Goal: Task Accomplishment & Management: Manage account settings

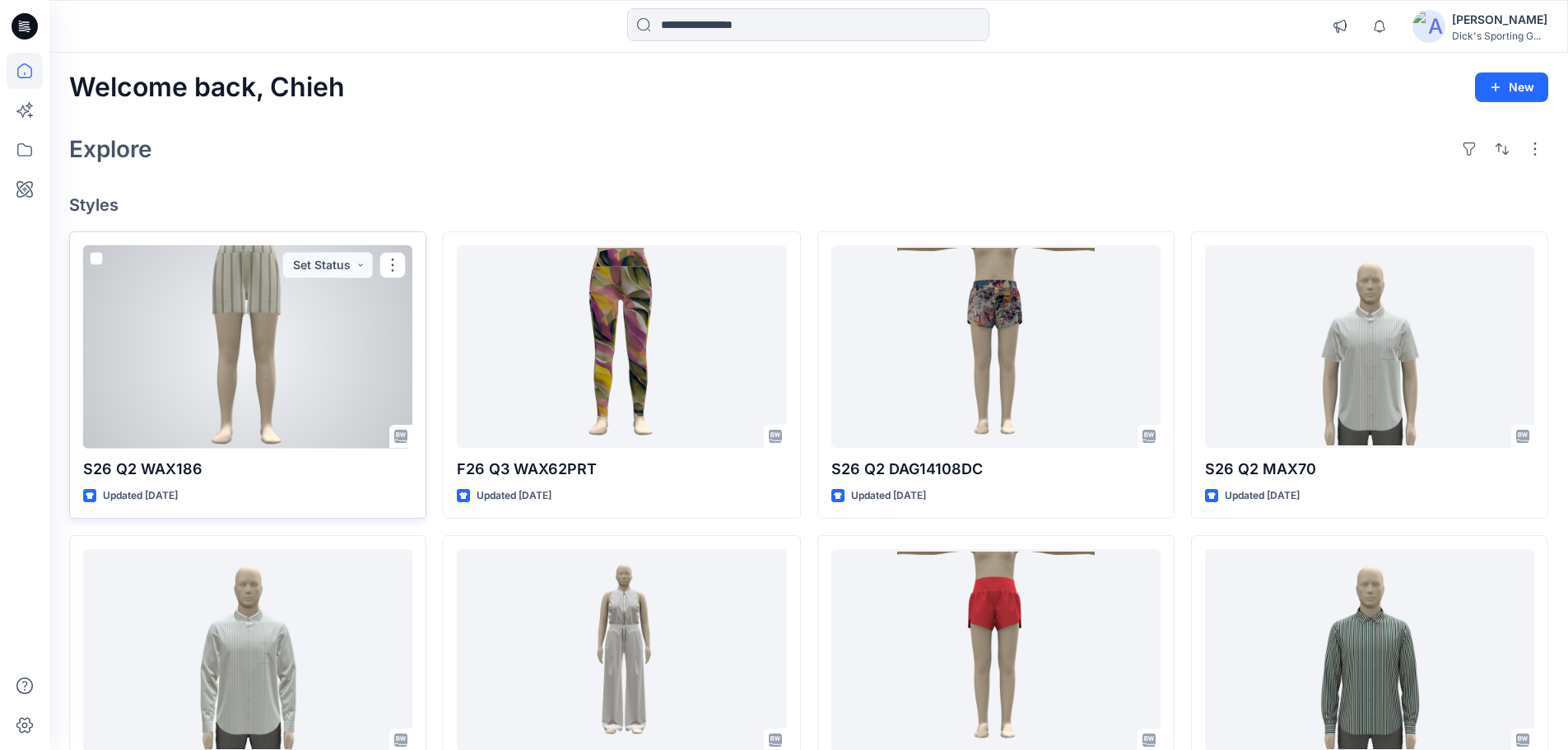
click at [264, 357] on div at bounding box center [247, 347] width 330 height 203
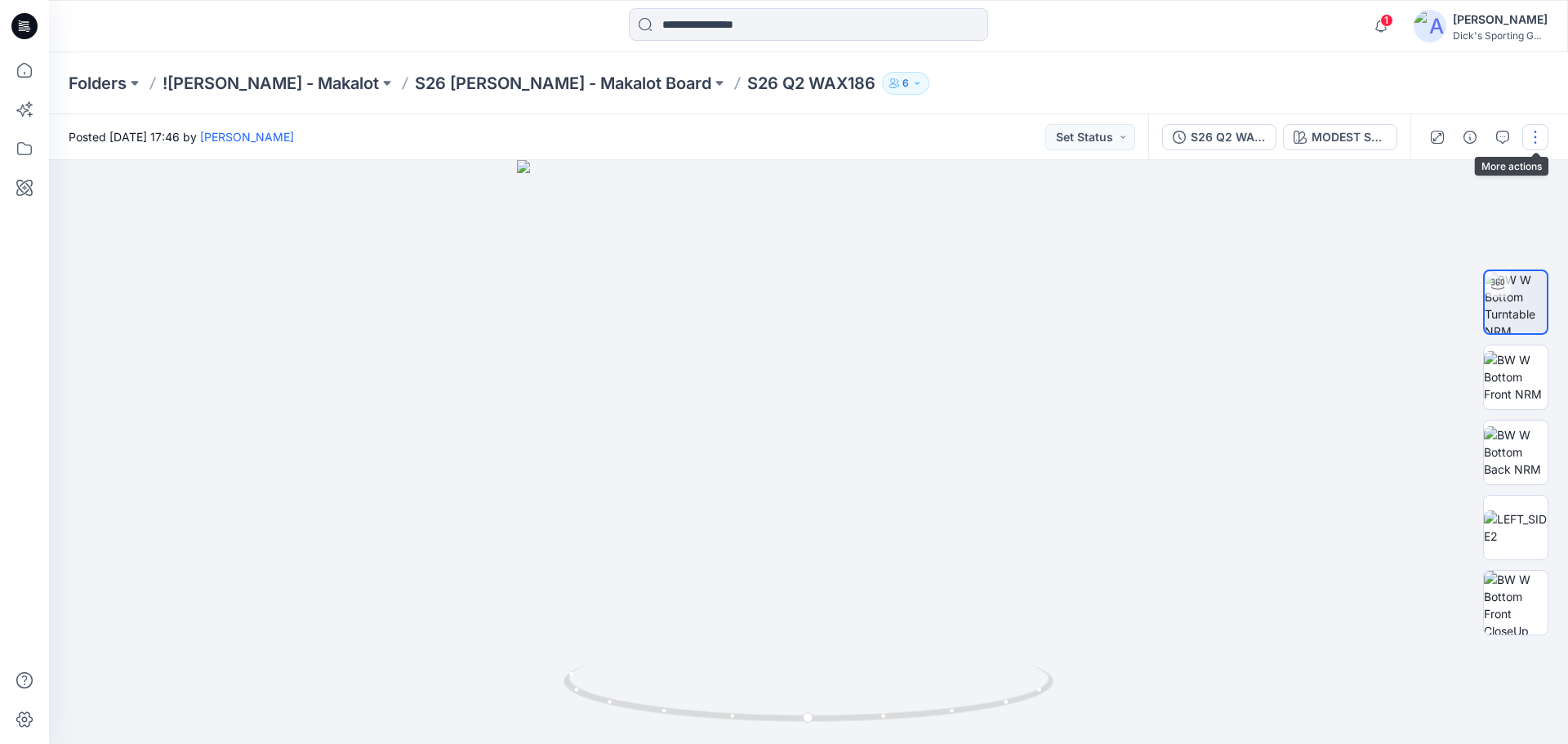
click at [1535, 130] on button "button" at bounding box center [1535, 137] width 26 height 26
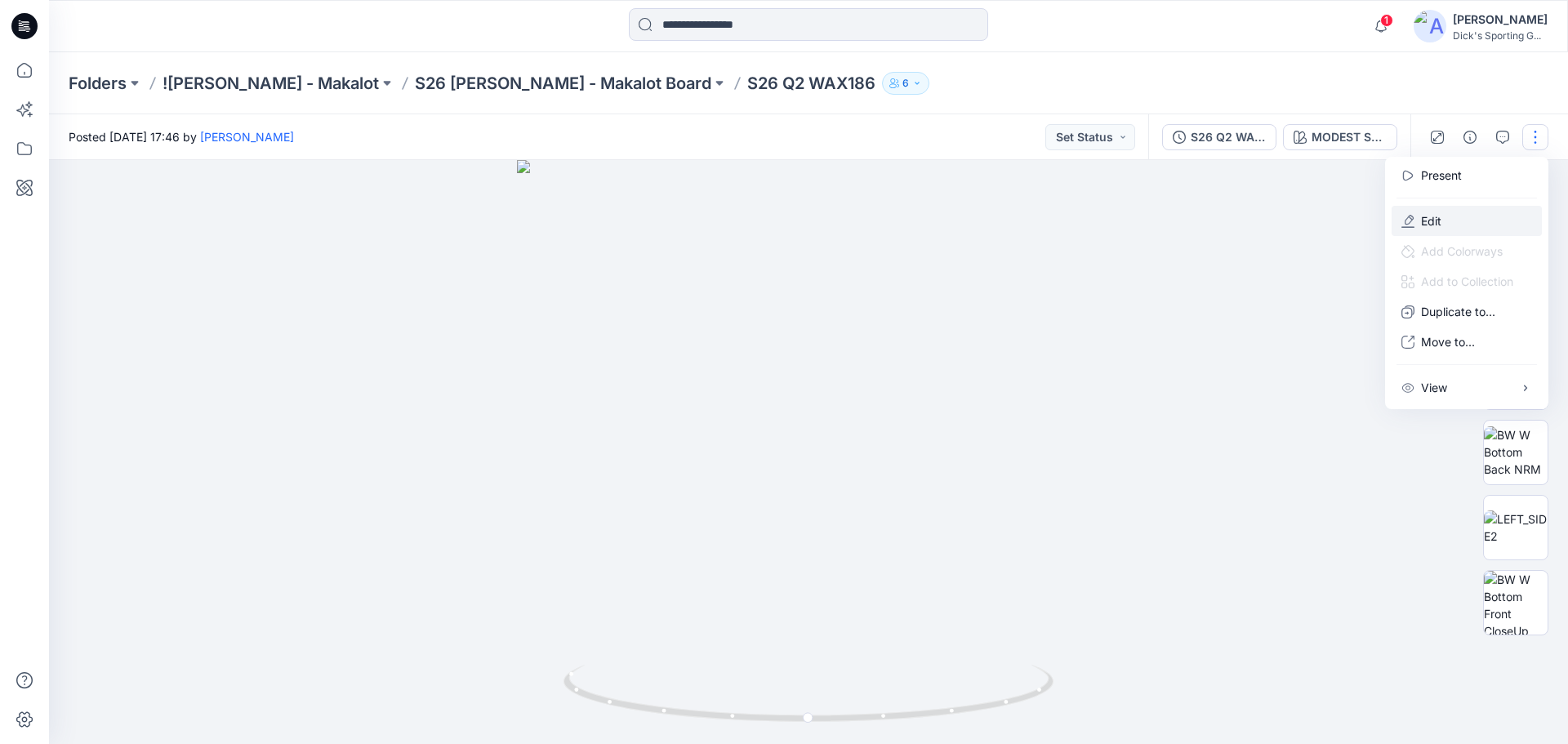
click at [1477, 211] on button "Edit" at bounding box center [1467, 221] width 150 height 30
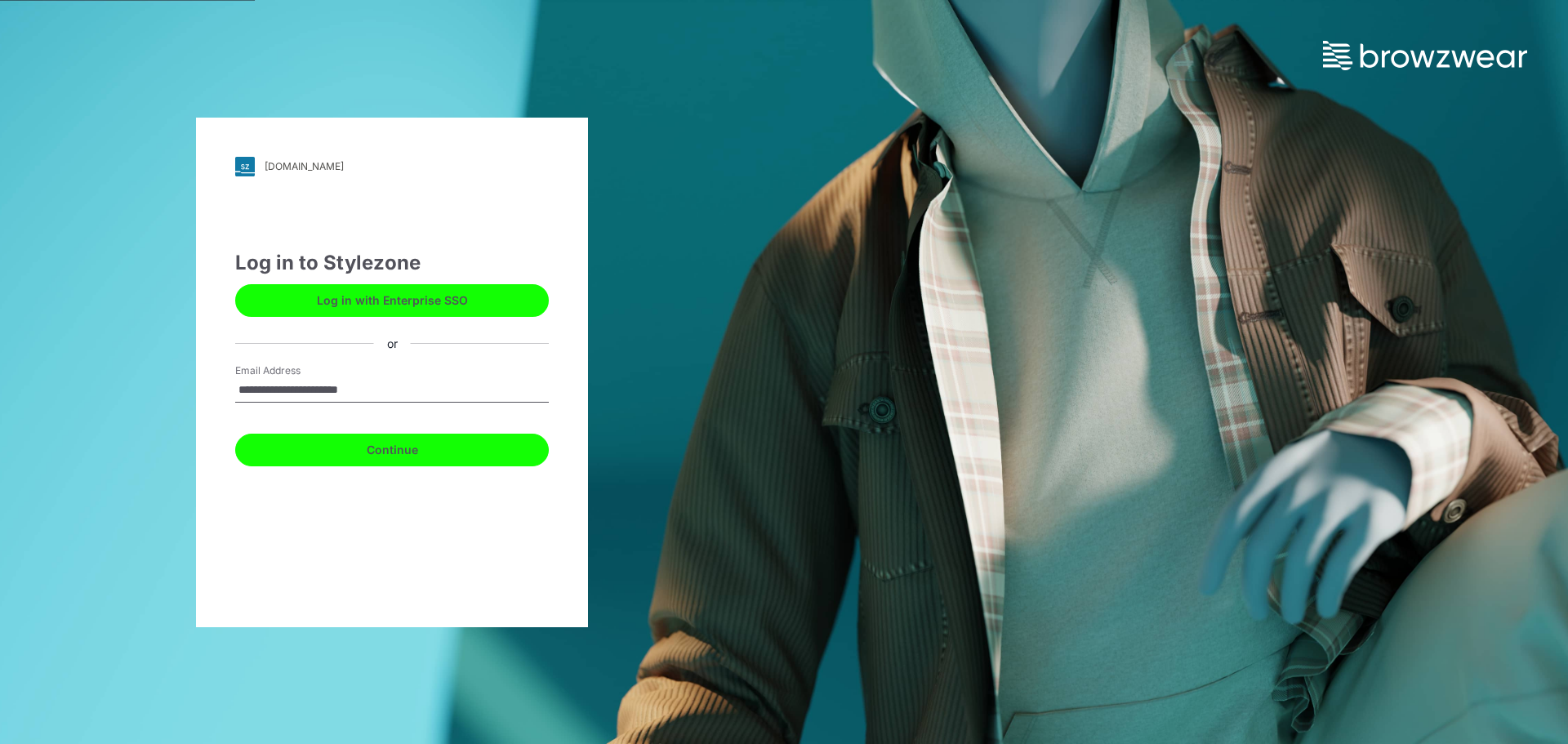
click at [432, 458] on button "Continue" at bounding box center [391, 450] width 313 height 33
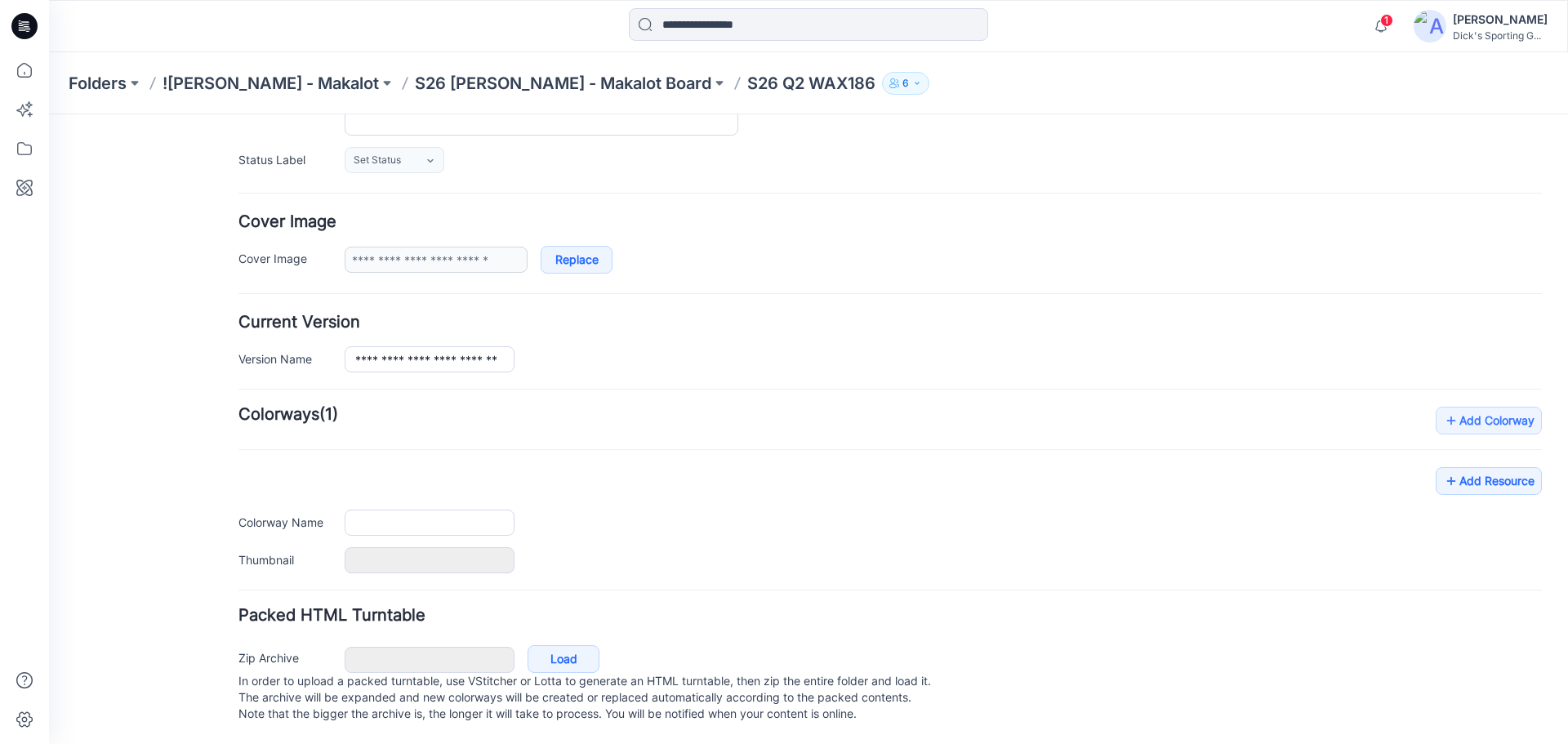
type input "**********"
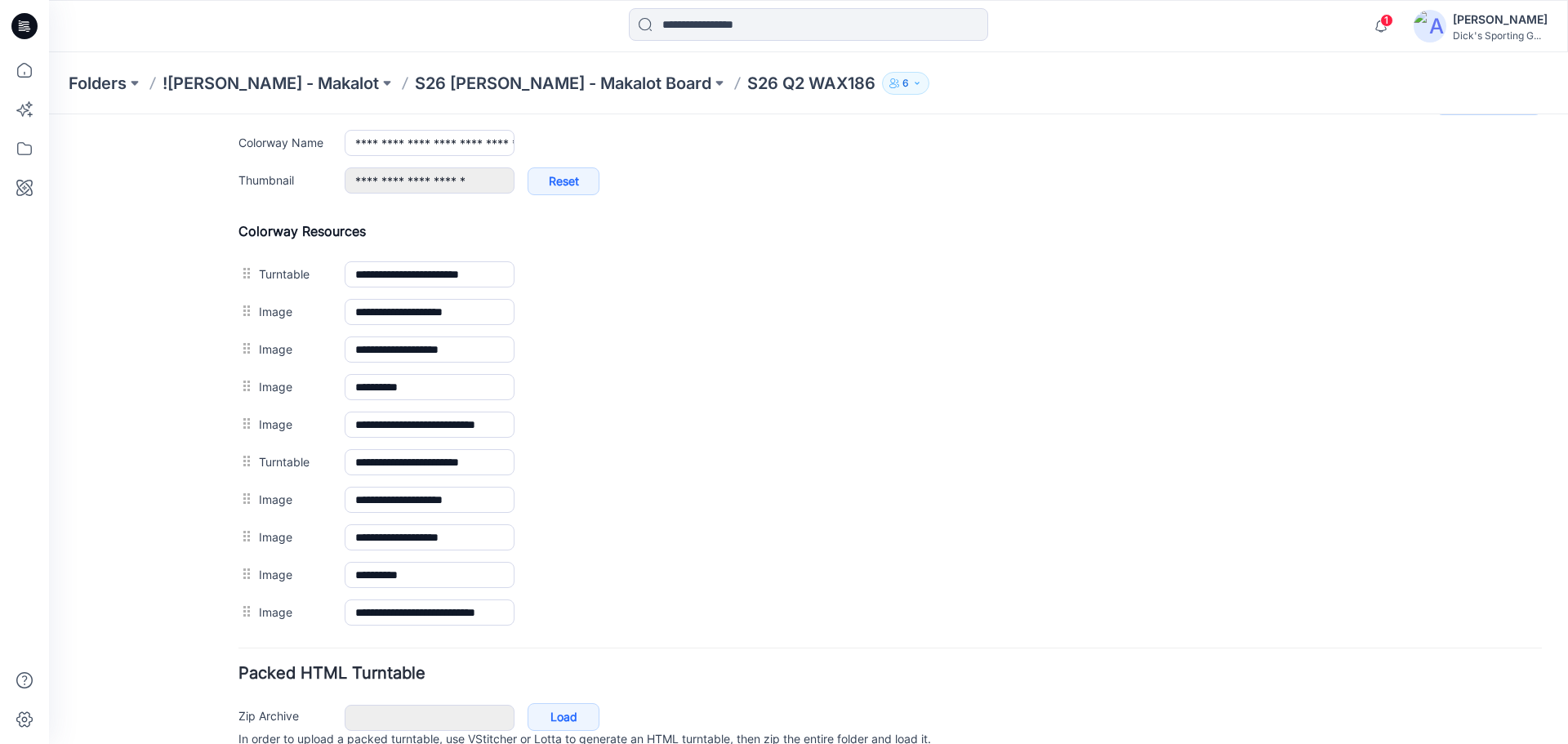
scroll to position [647, 0]
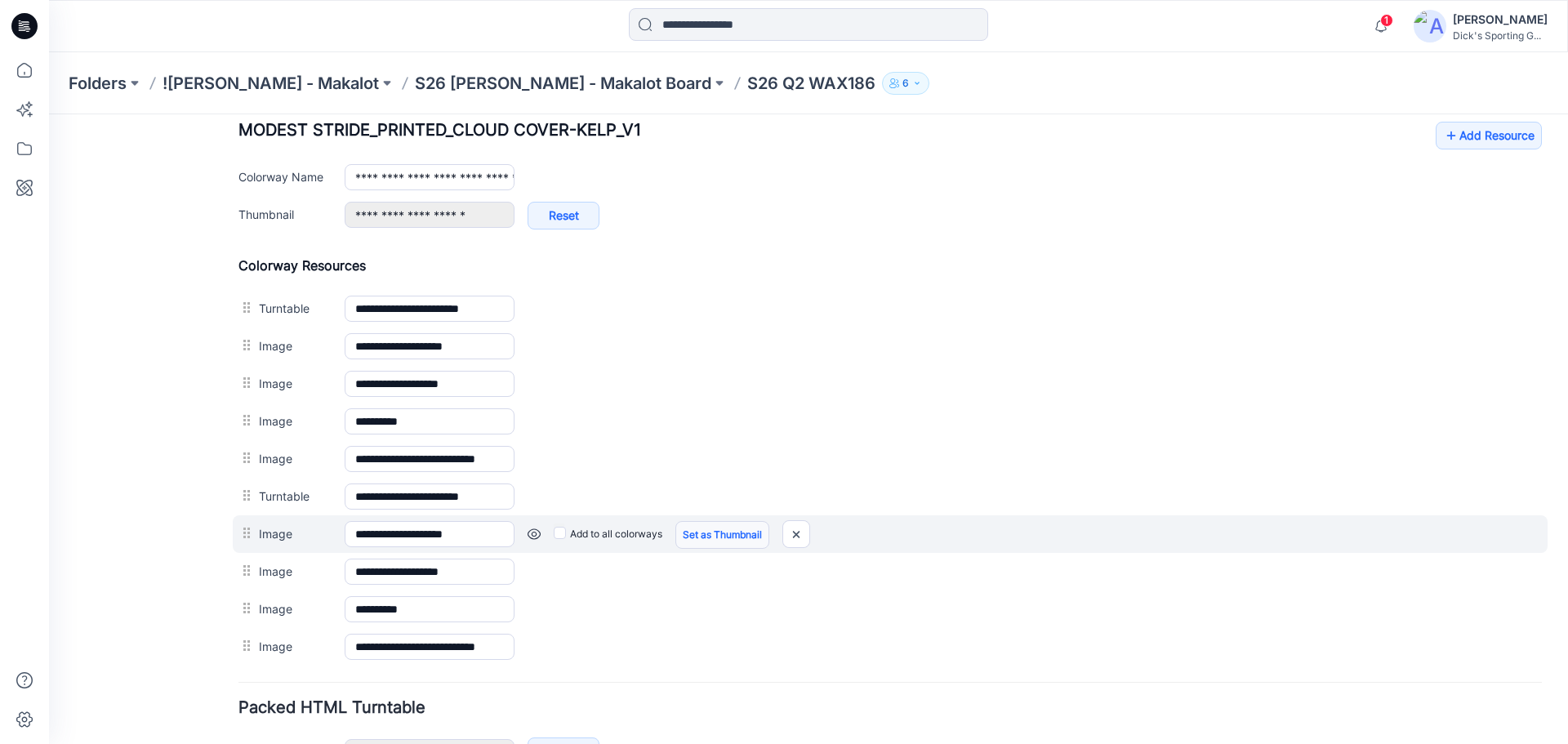
click at [717, 532] on link "Set as Thumbnail" at bounding box center [722, 535] width 94 height 27
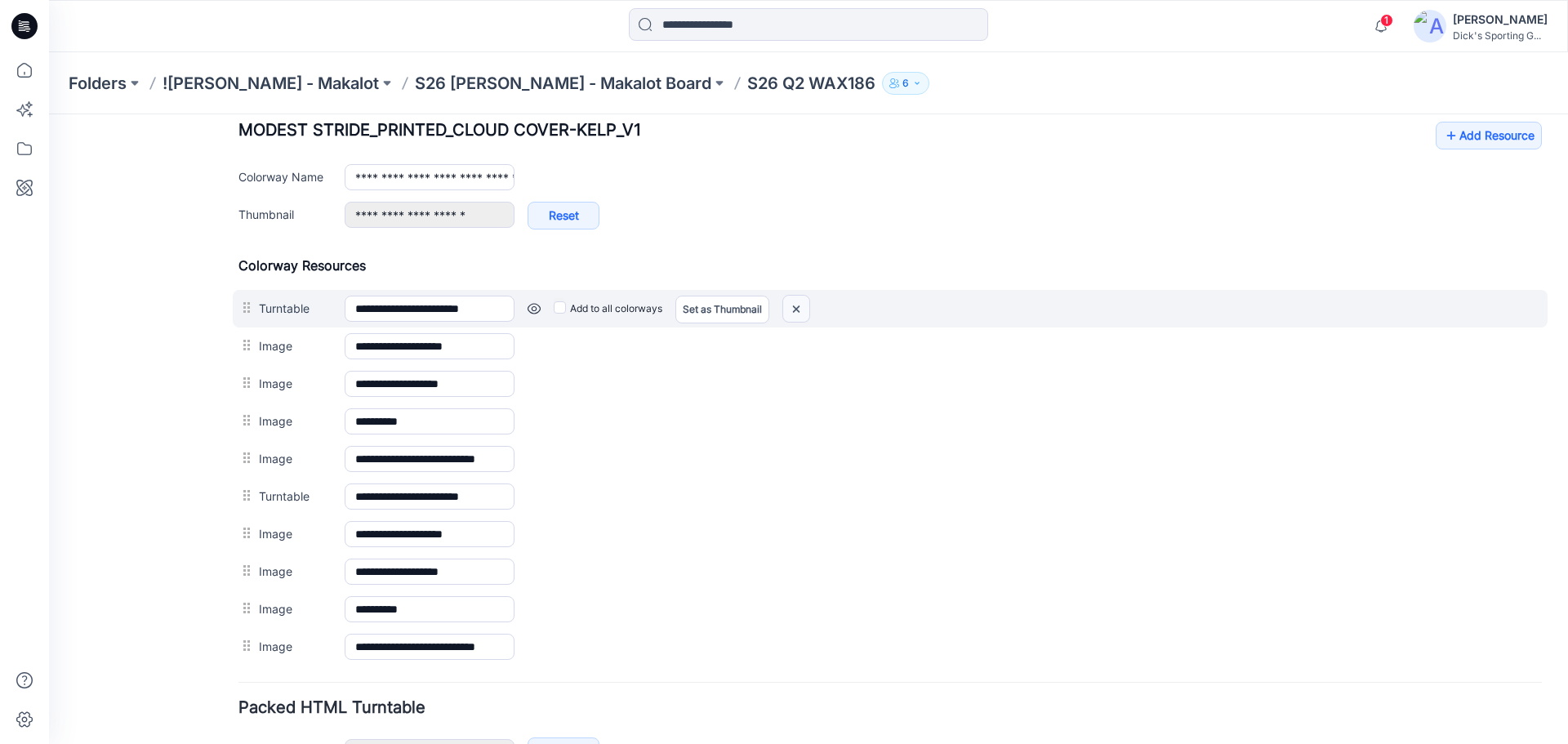
click at [801, 313] on img at bounding box center [796, 308] width 26 height 27
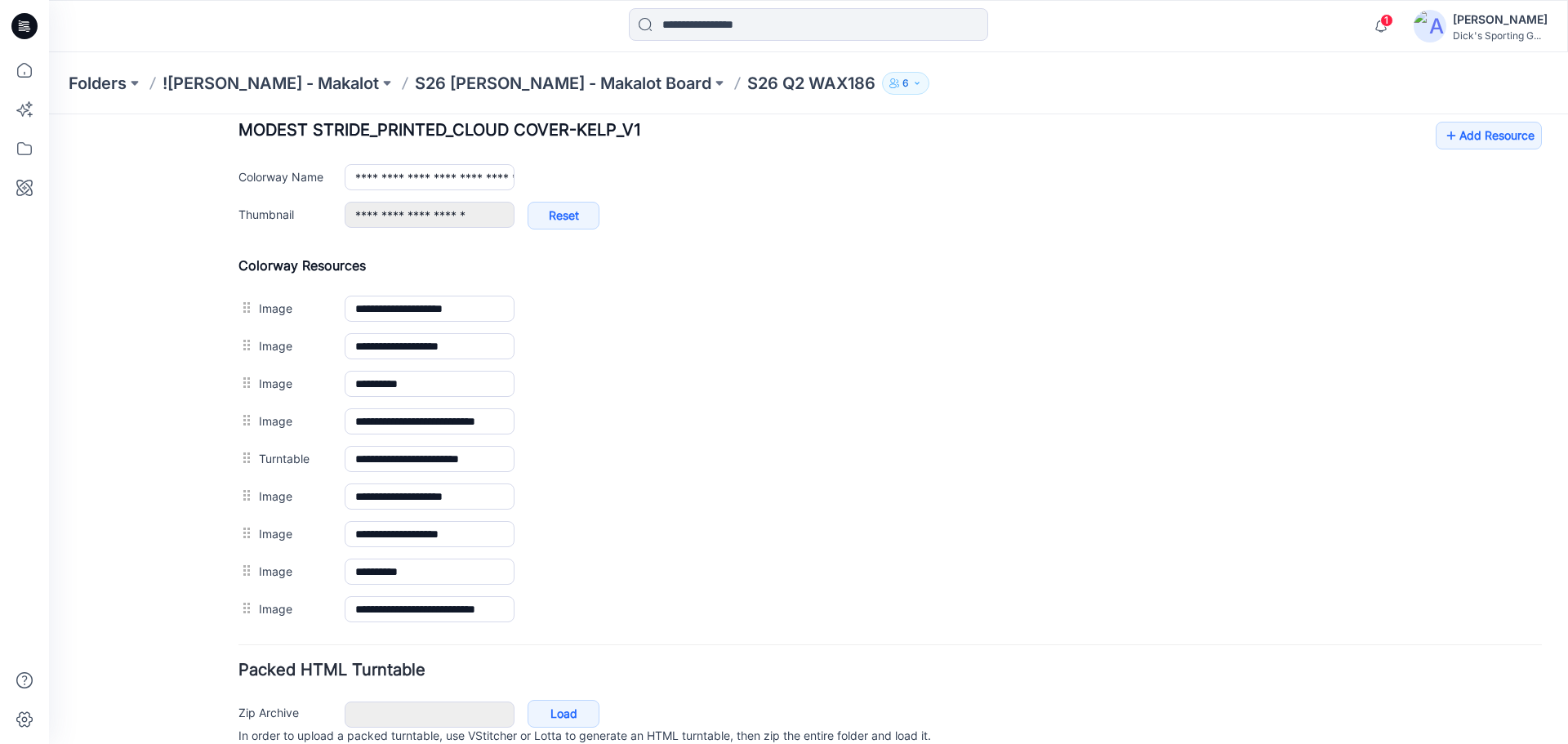
click at [49, 114] on img at bounding box center [49, 114] width 0 height 0
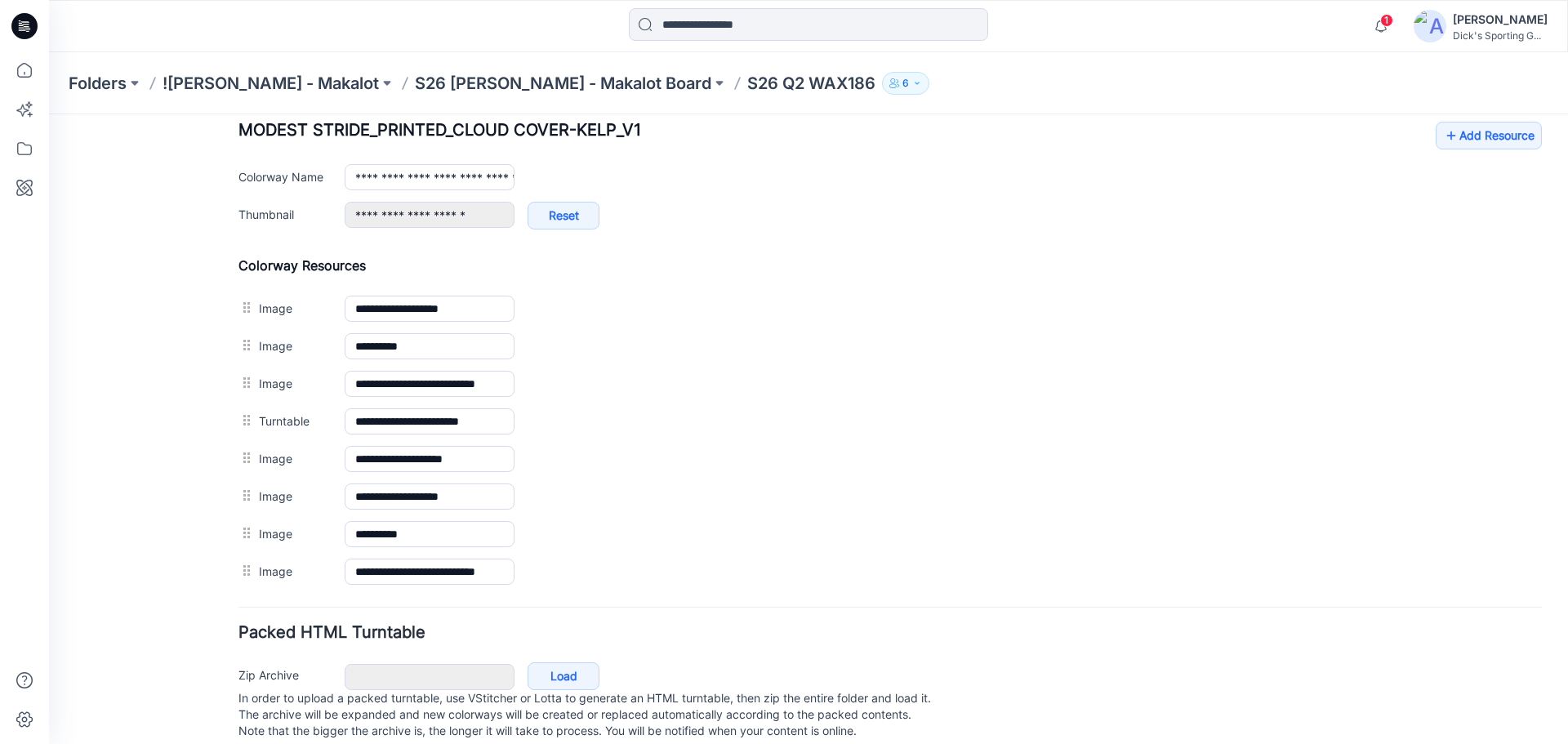
click at [49, 114] on img at bounding box center [49, 114] width 0 height 0
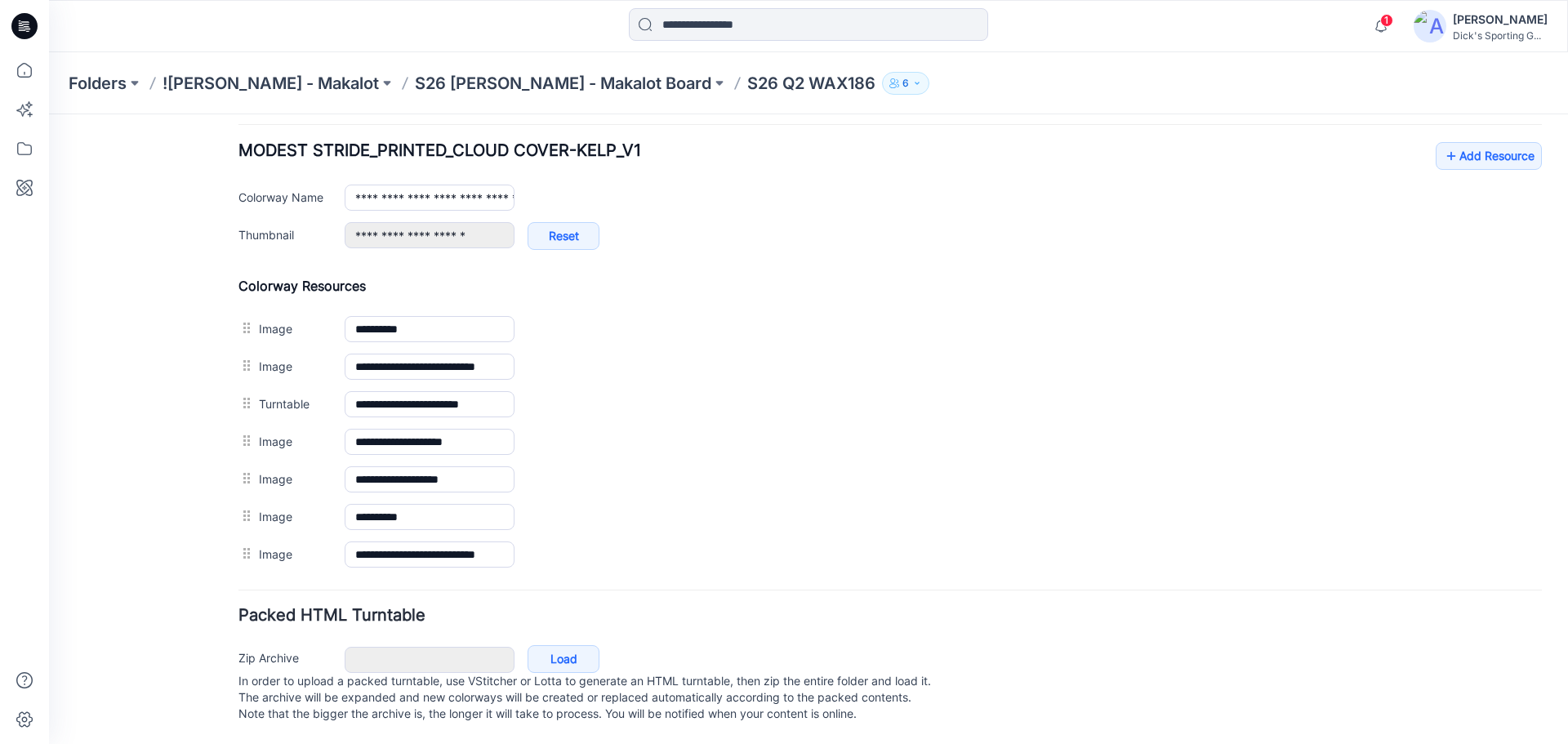
scroll to position [643, 0]
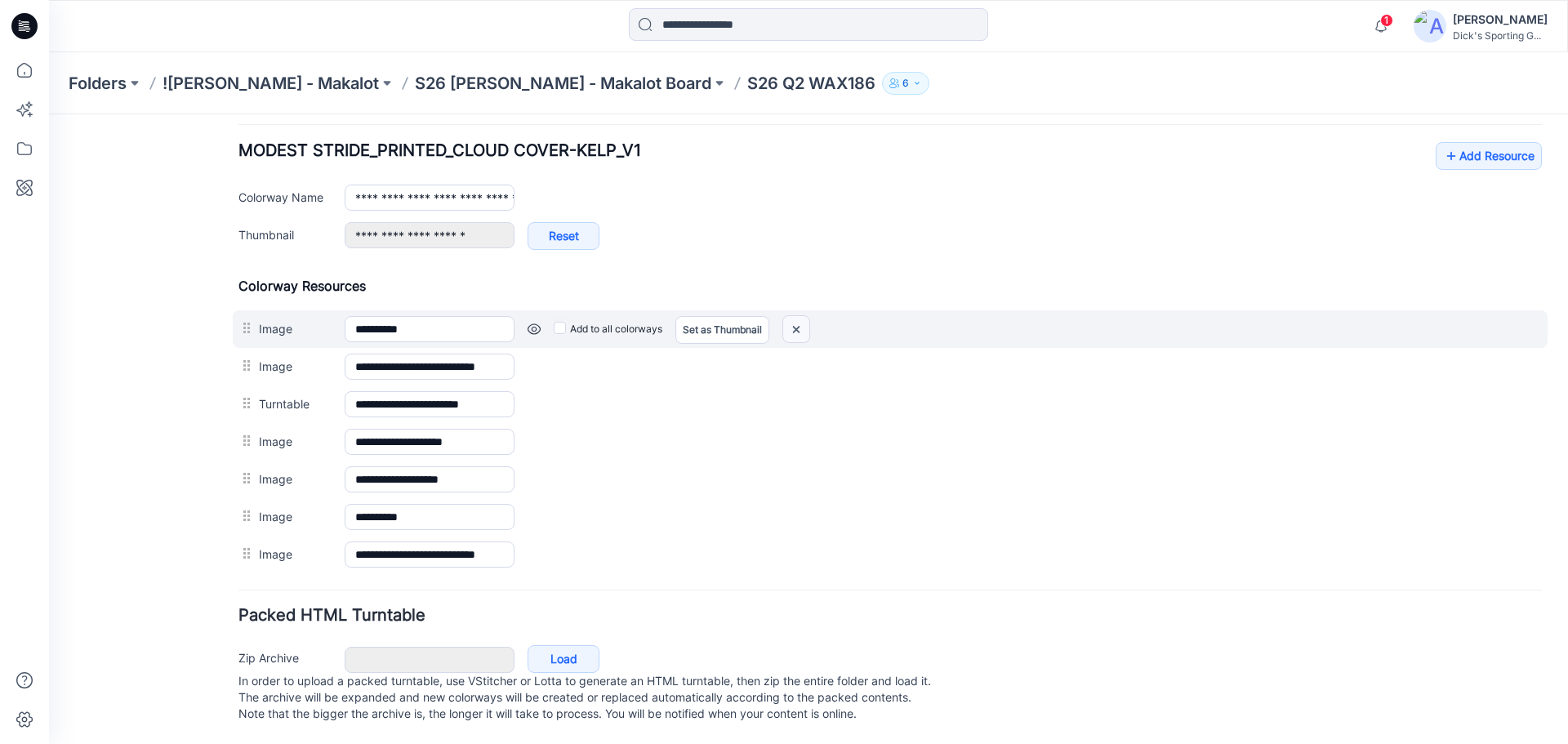
click at [802, 316] on img at bounding box center [796, 329] width 26 height 27
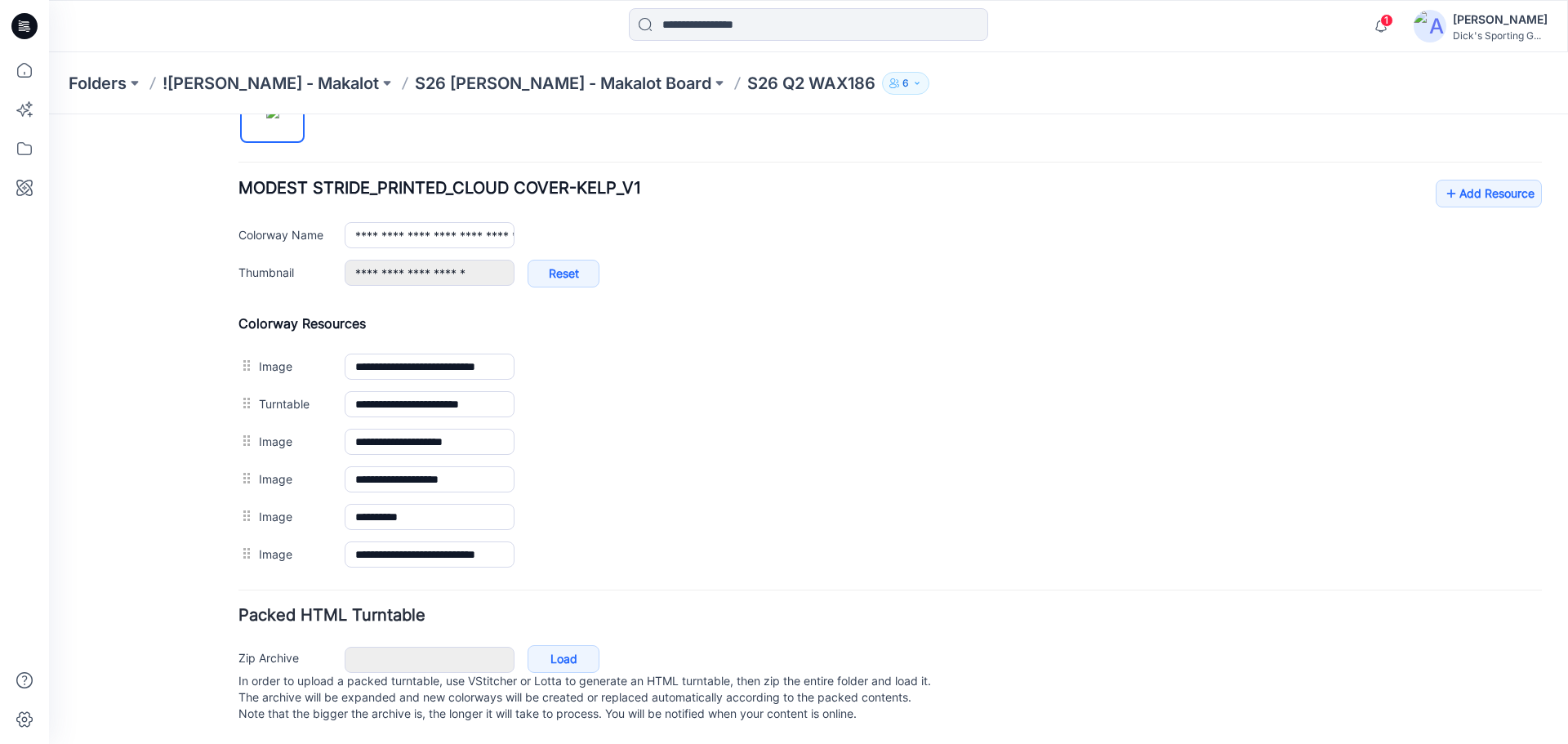
scroll to position [605, 0]
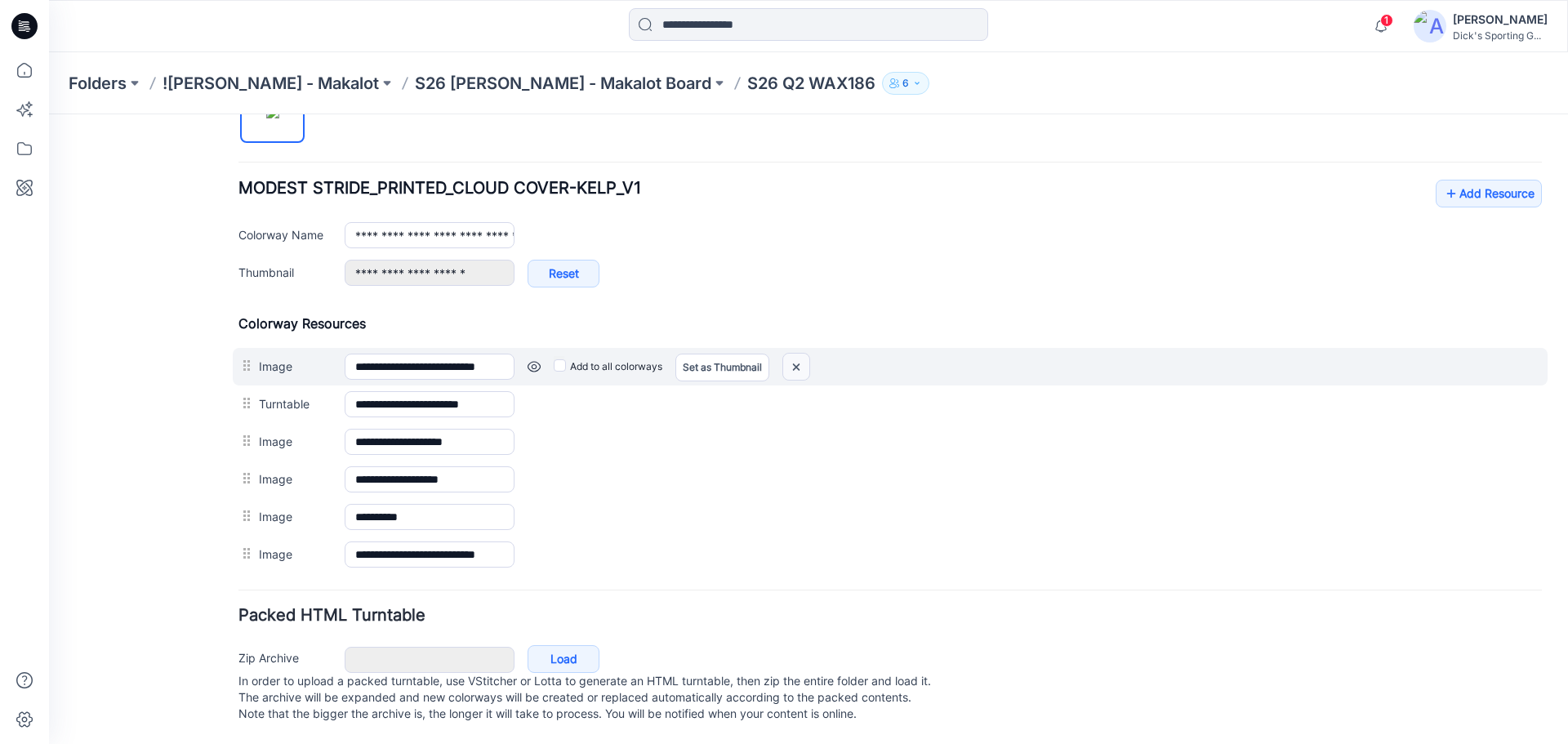
click at [802, 354] on img at bounding box center [796, 366] width 26 height 27
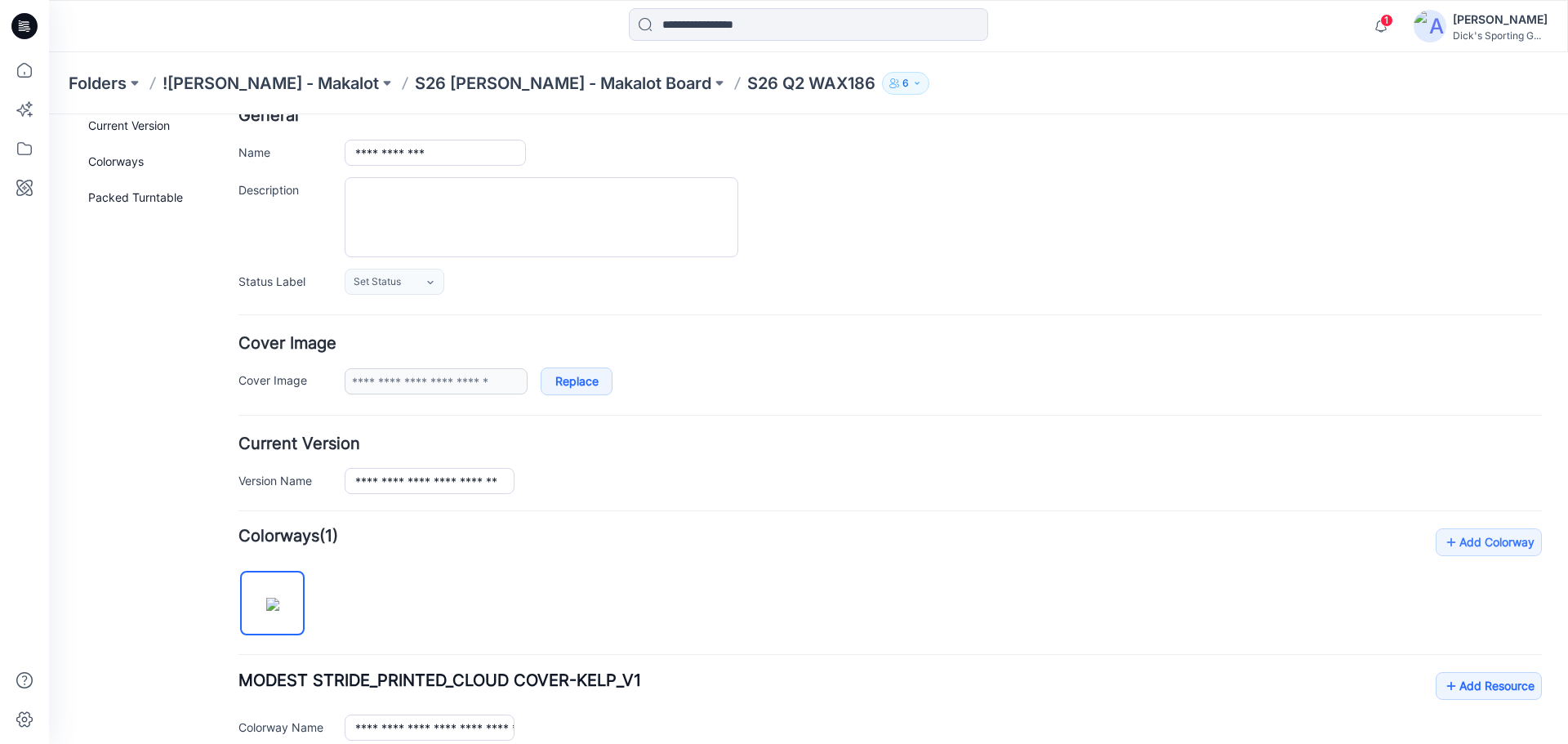
scroll to position [0, 0]
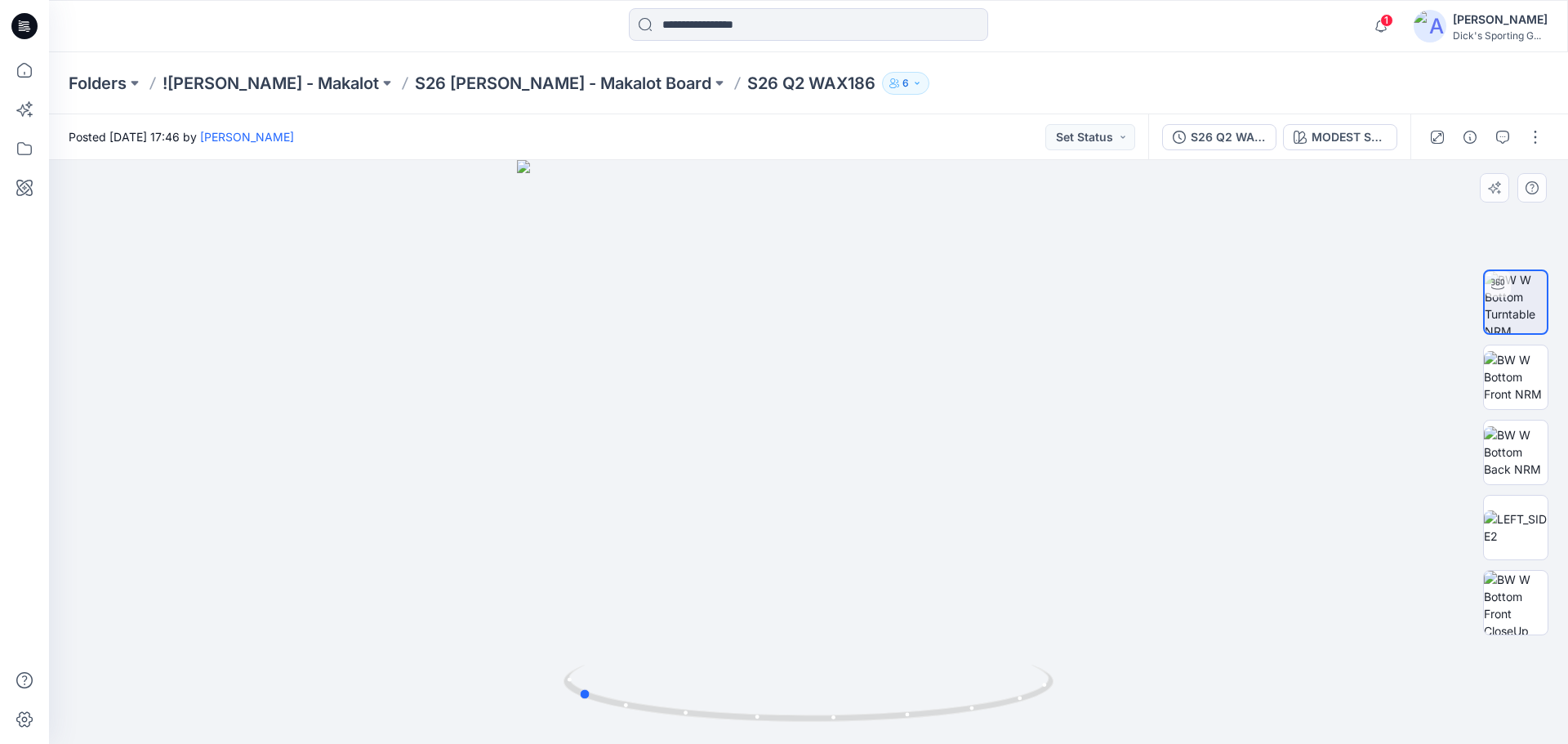
drag, startPoint x: 865, startPoint y: 456, endPoint x: 633, endPoint y: 452, distance: 232.0
click at [633, 452] on div at bounding box center [808, 452] width 1519 height 584
drag, startPoint x: 562, startPoint y: 458, endPoint x: 806, endPoint y: 480, distance: 245.0
click at [806, 480] on div at bounding box center [808, 452] width 1519 height 584
drag, startPoint x: 879, startPoint y: 86, endPoint x: 800, endPoint y: 98, distance: 79.9
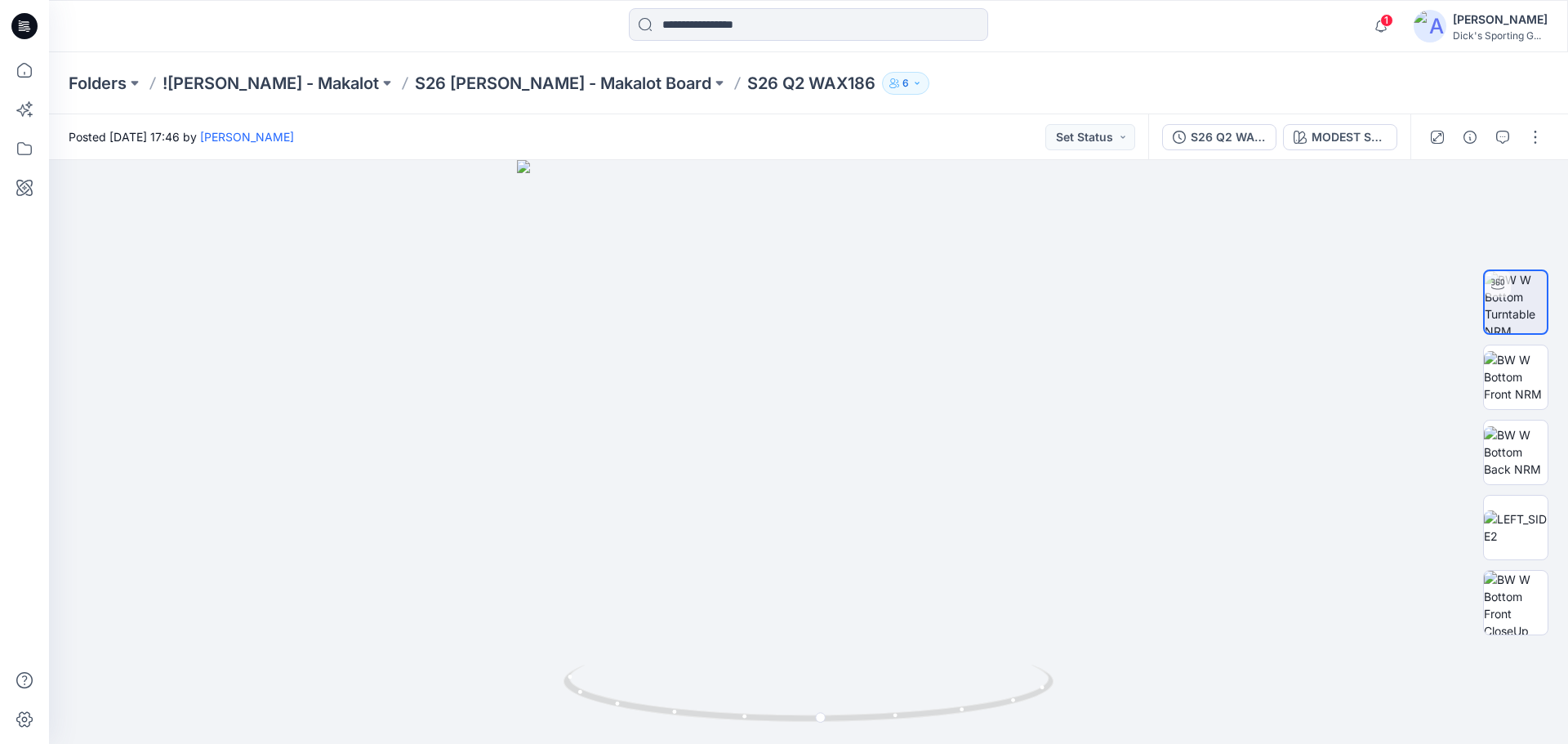
click at [878, 86] on div "Folders !CALIA - Makalot S26 Calia - Makalot Board S26 Q2 WAX186 6" at bounding box center [745, 83] width 1353 height 23
click at [29, 22] on icon at bounding box center [24, 26] width 26 height 26
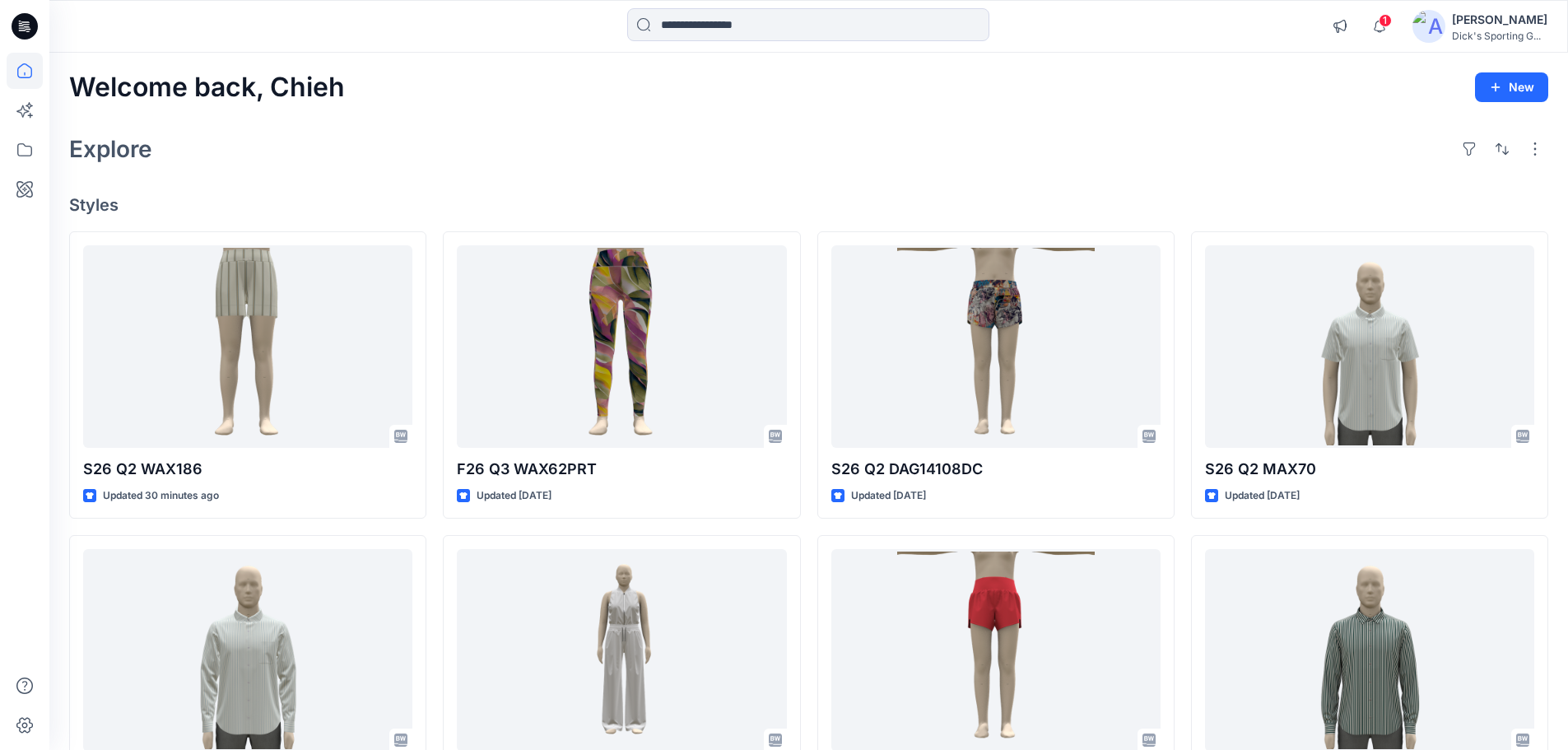
click at [602, 169] on div "Welcome back, Chieh New Explore Styles S26 Q2 WAX186 Updated 30 minutes ago S26…" at bounding box center [809, 629] width 1519 height 1152
